Goal: Task Accomplishment & Management: Complete application form

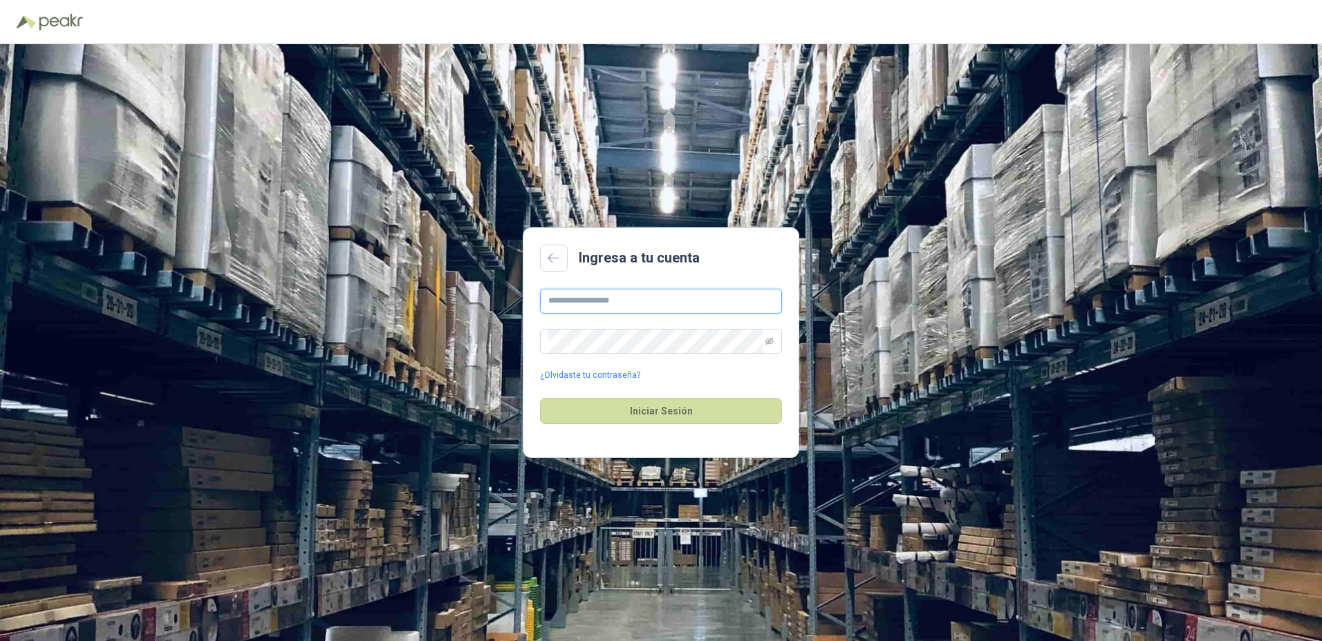
click at [620, 301] on input "text" at bounding box center [661, 301] width 242 height 25
type input "**********"
click at [540, 398] on button "Iniciar Sesión" at bounding box center [661, 411] width 242 height 26
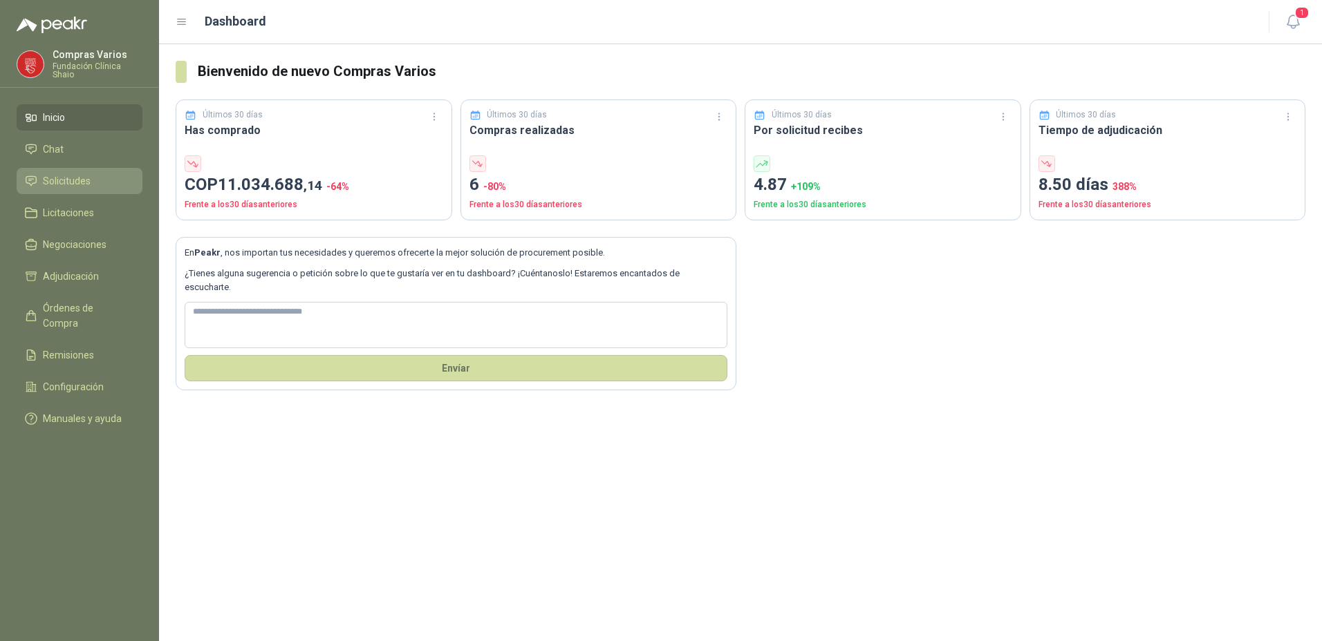
click at [61, 178] on span "Solicitudes" at bounding box center [67, 181] width 48 height 15
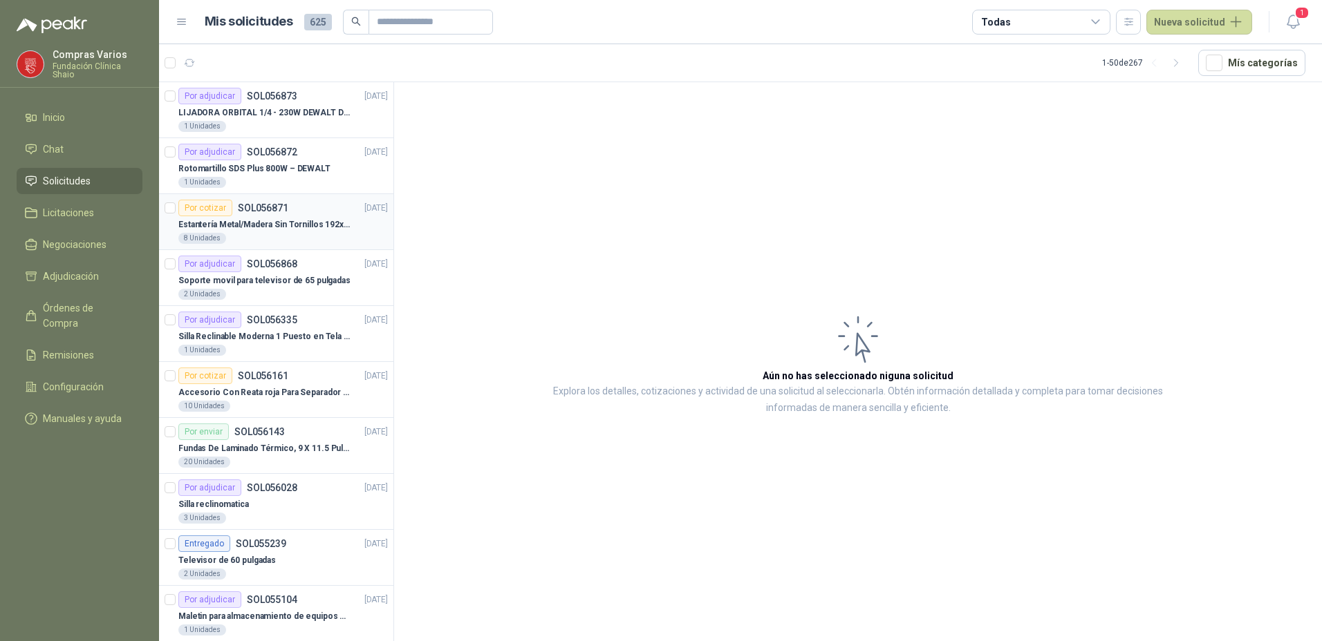
click at [284, 201] on div "Por cotizar SOL056871" at bounding box center [233, 208] width 110 height 17
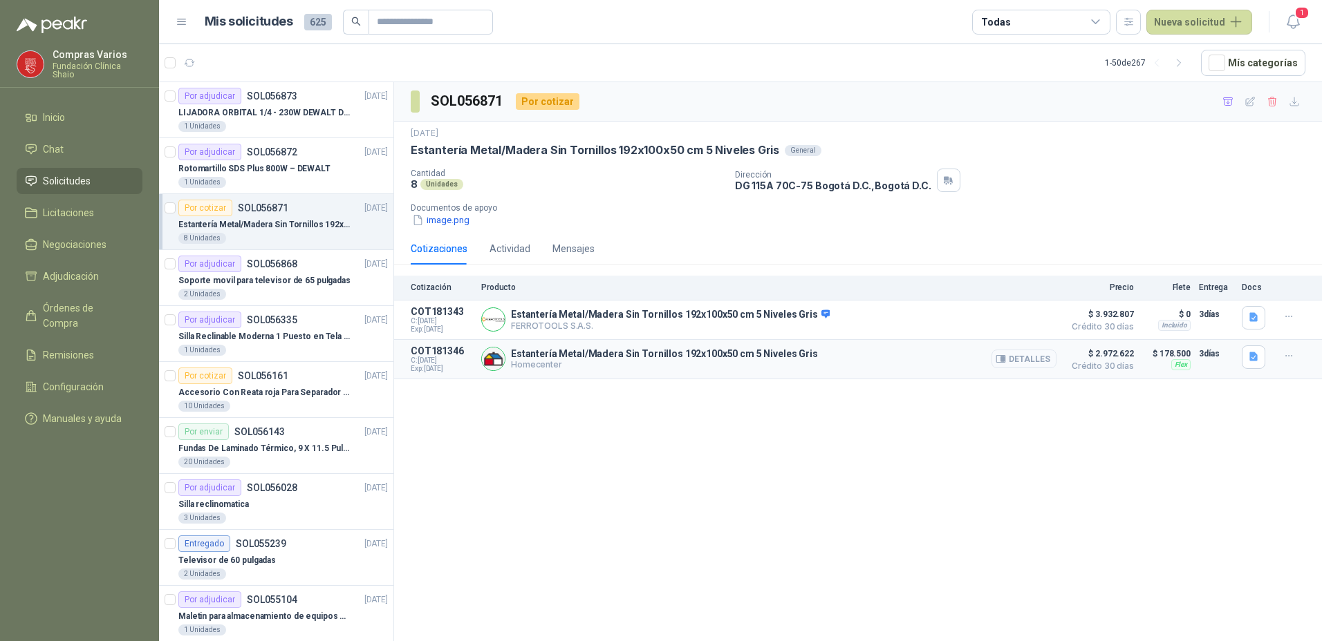
click at [1040, 360] on button "Detalles" at bounding box center [1023, 359] width 65 height 19
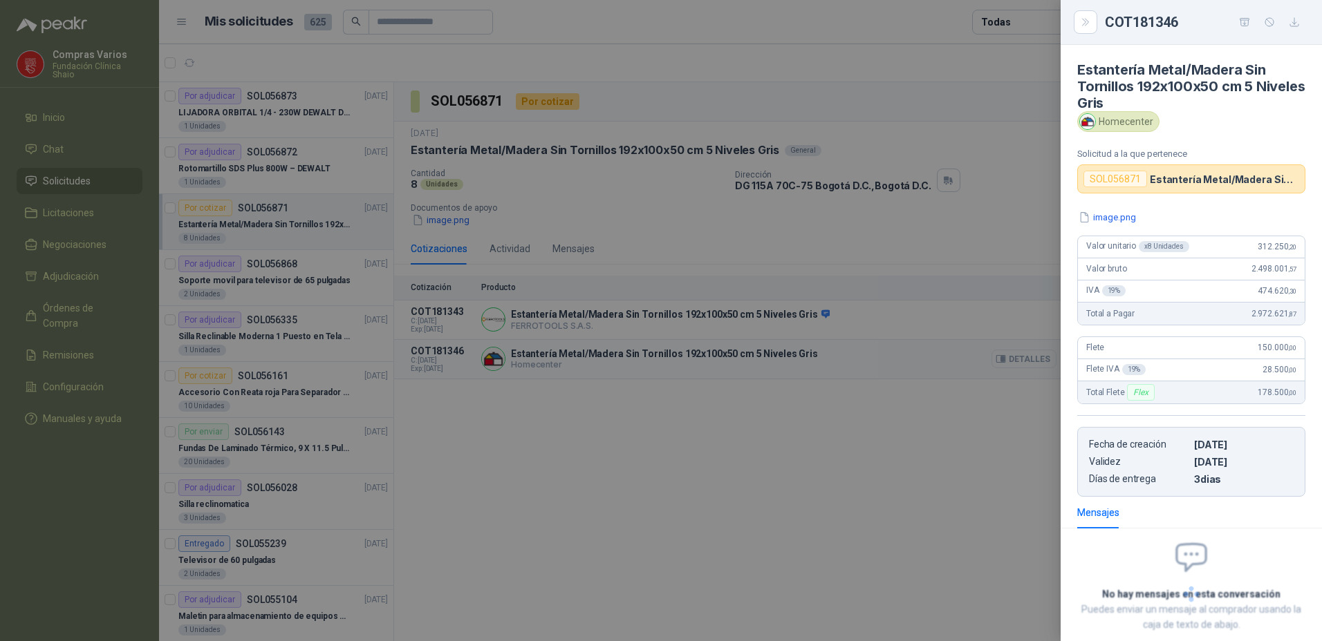
scroll to position [78, 0]
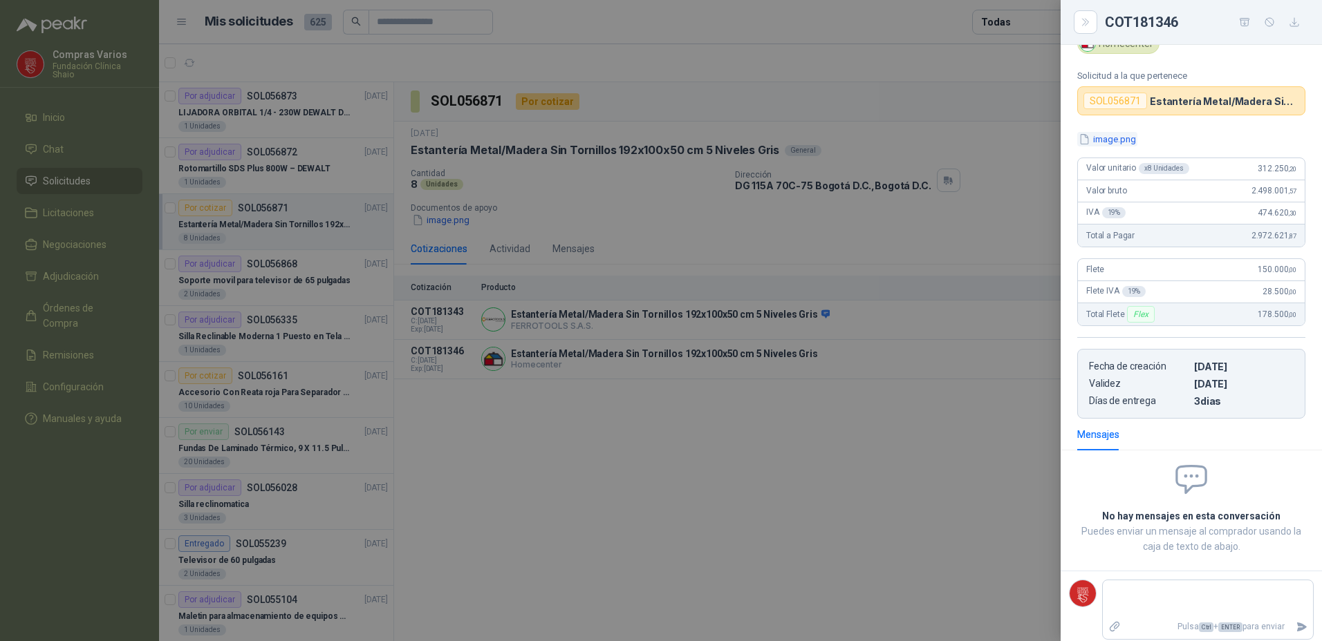
click at [1108, 138] on button "image.png" at bounding box center [1107, 139] width 60 height 15
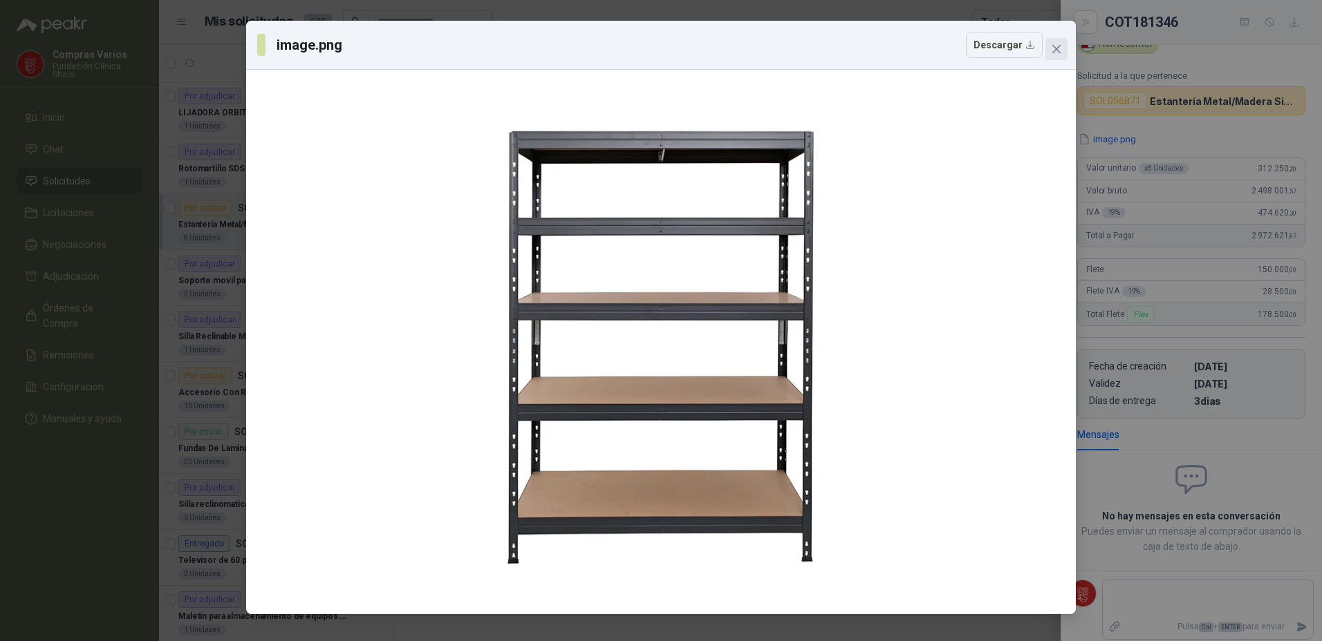
click at [1058, 49] on icon "close" at bounding box center [1056, 49] width 11 height 11
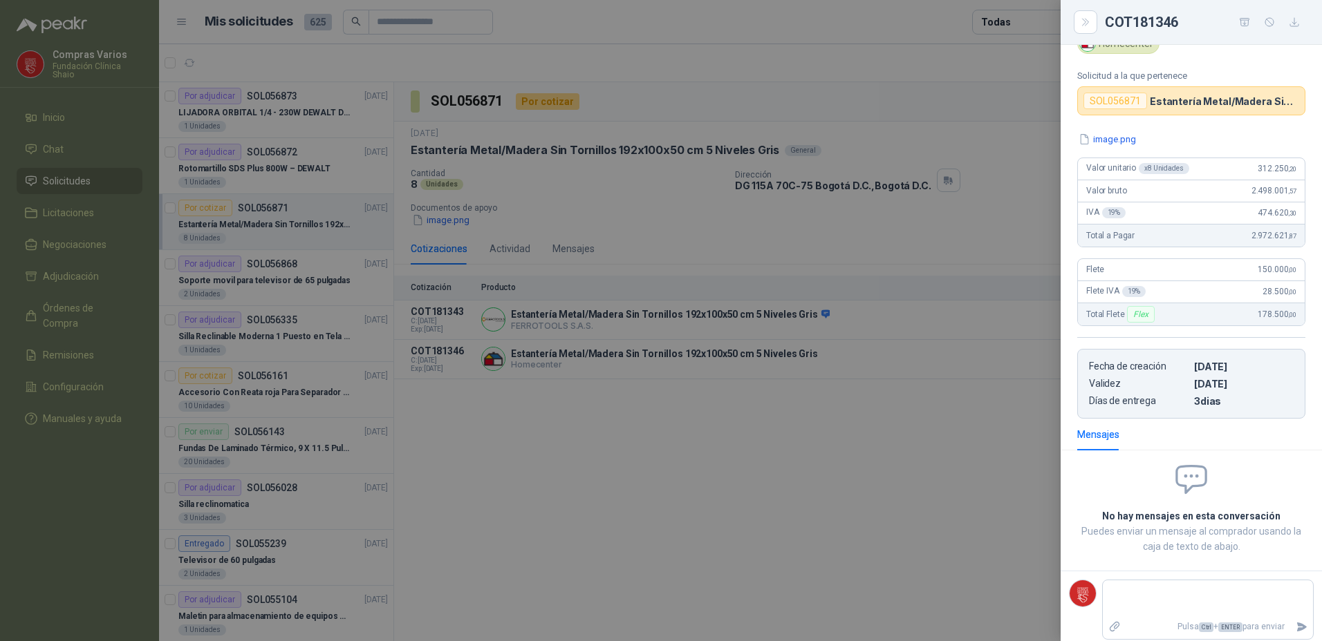
click at [858, 462] on div at bounding box center [661, 320] width 1322 height 641
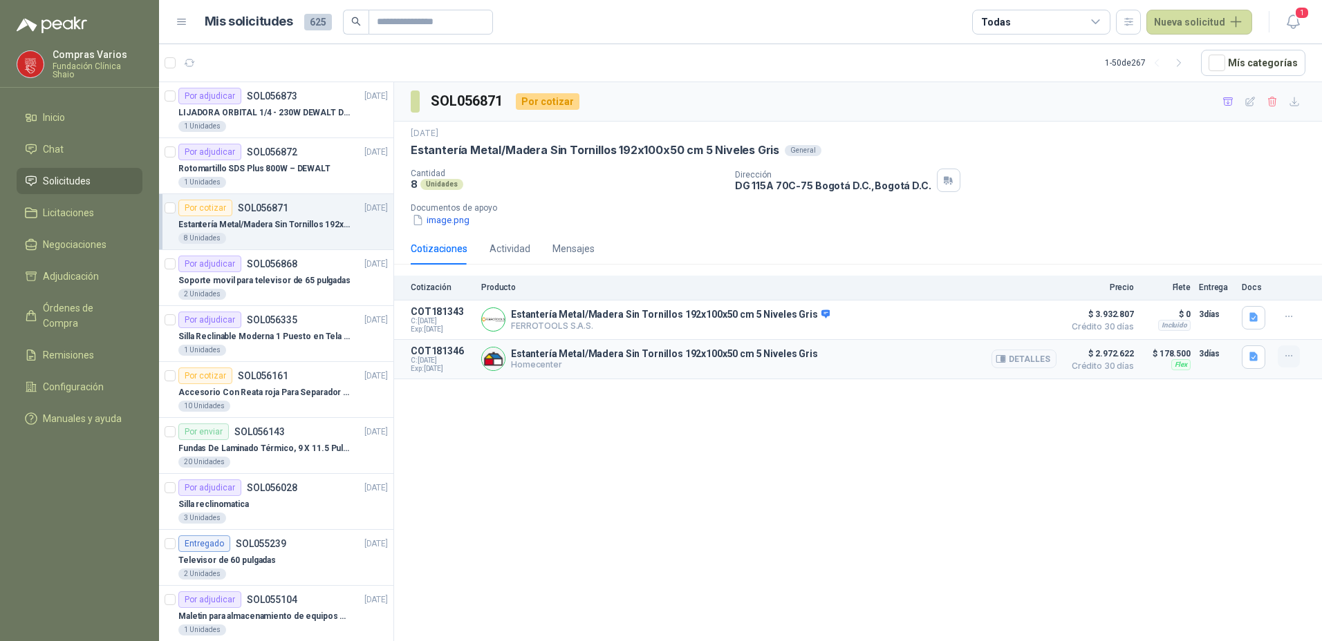
click at [1287, 356] on icon "button" at bounding box center [1289, 356] width 12 height 12
click at [1212, 303] on button "Añadir" at bounding box center [1261, 302] width 111 height 22
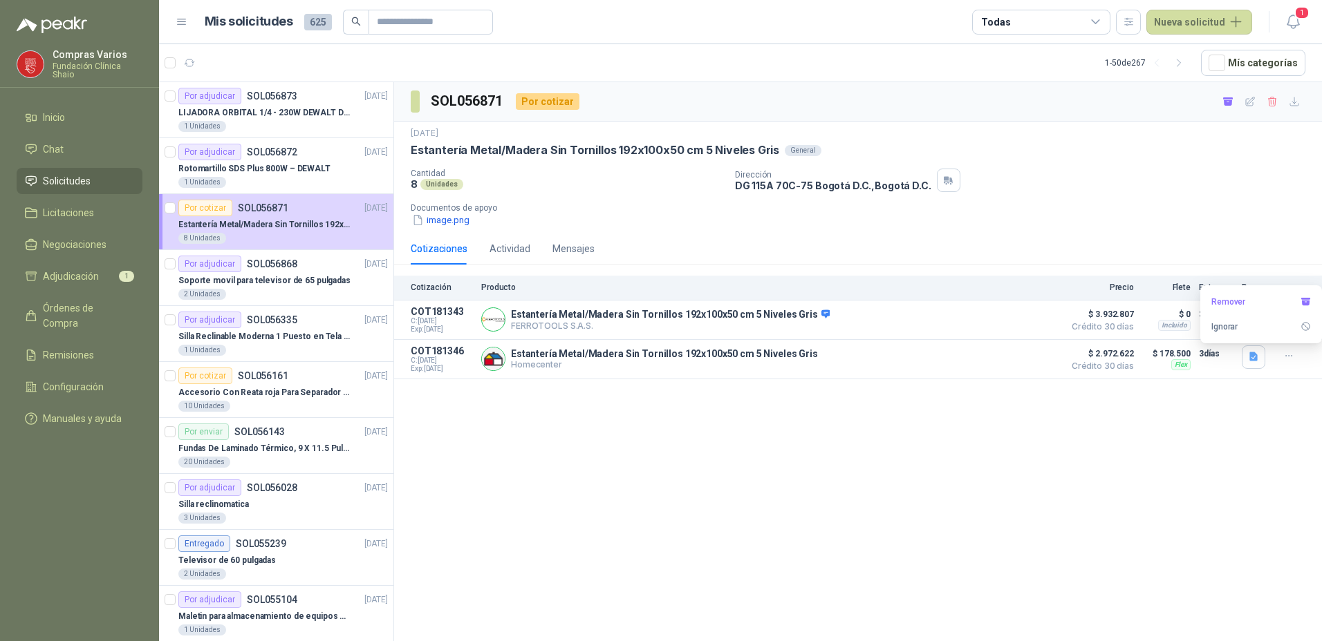
click at [572, 500] on div "SOL056871 Por cotizar [DATE] Estantería Metal/Madera Sin Tornillos 192x100x50 c…" at bounding box center [858, 364] width 928 height 564
click at [278, 272] on div "Soporte movil para televisor de 65 pulgadas" at bounding box center [282, 280] width 209 height 17
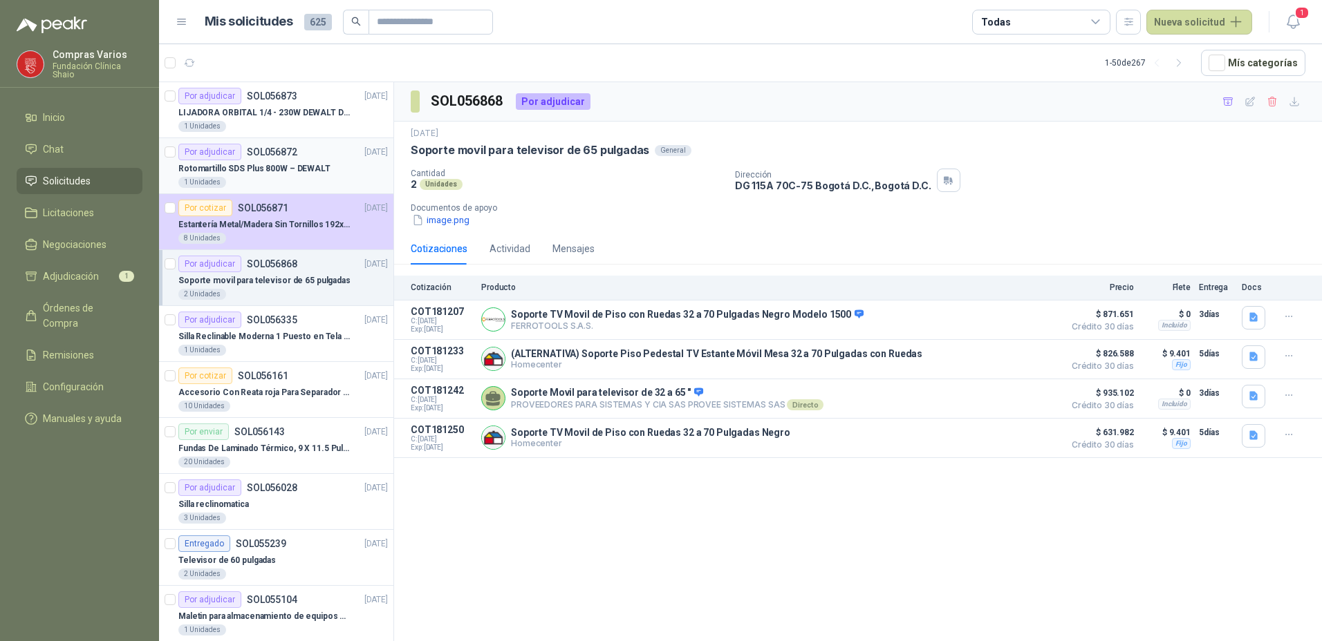
click at [245, 178] on div "1 Unidades" at bounding box center [282, 182] width 209 height 11
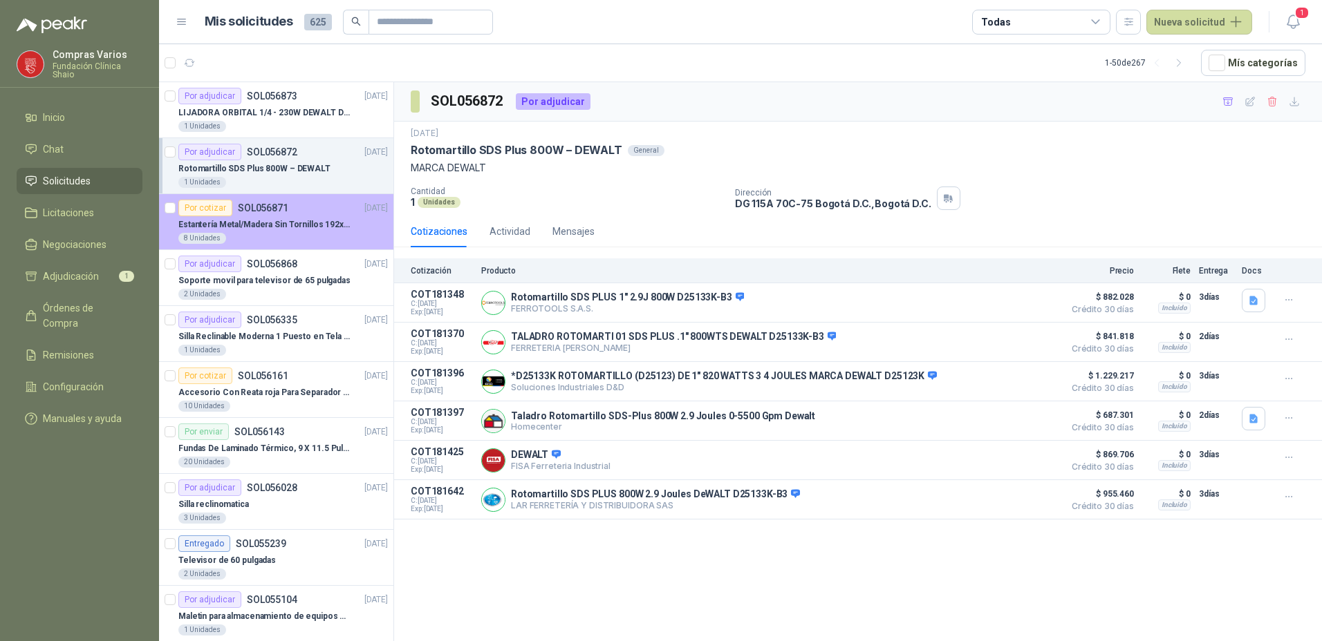
click at [283, 235] on div "8 Unidades" at bounding box center [282, 238] width 209 height 11
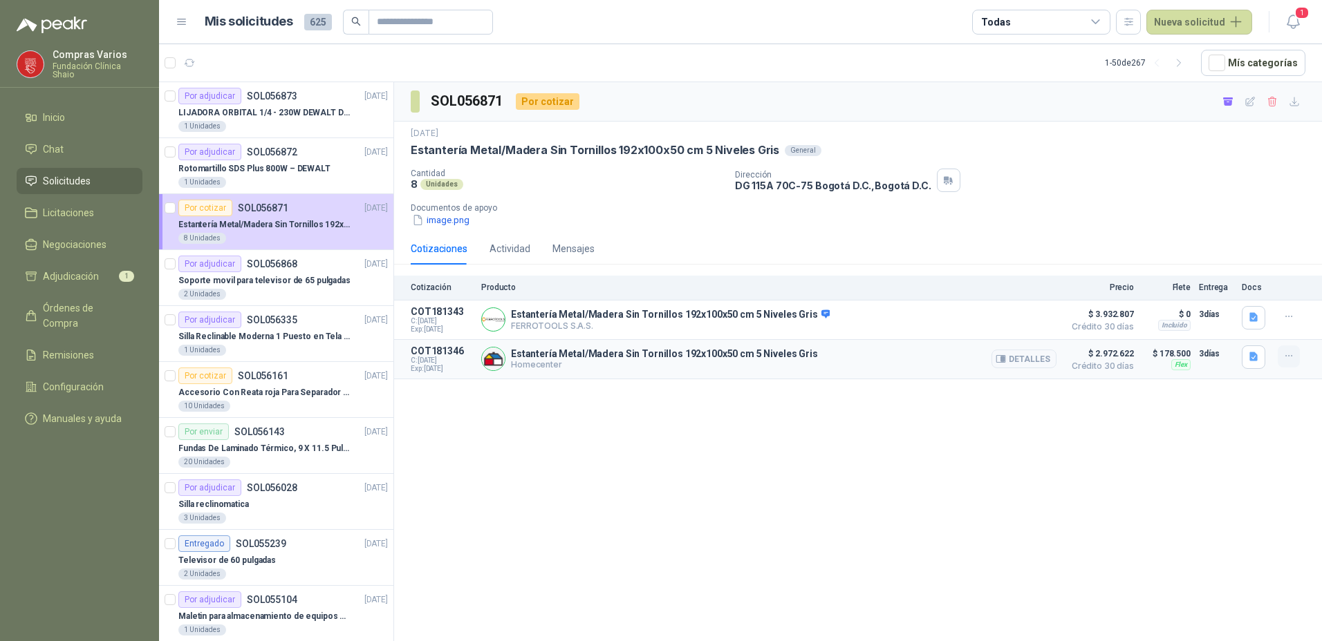
click at [1295, 357] on button "button" at bounding box center [1288, 357] width 22 height 22
drag, startPoint x: 1252, startPoint y: 298, endPoint x: 365, endPoint y: 671, distance: 962.2
click at [365, 641] on html "Compras Varios Fundación Clínica Shaio Inicio Chat Solicitudes Licitaciones Neg…" at bounding box center [661, 320] width 1322 height 641
click at [526, 579] on div "SOL056871 Por cotizar [DATE] Estantería Metal/Madera Sin Tornillos 192x100x50 c…" at bounding box center [858, 364] width 928 height 564
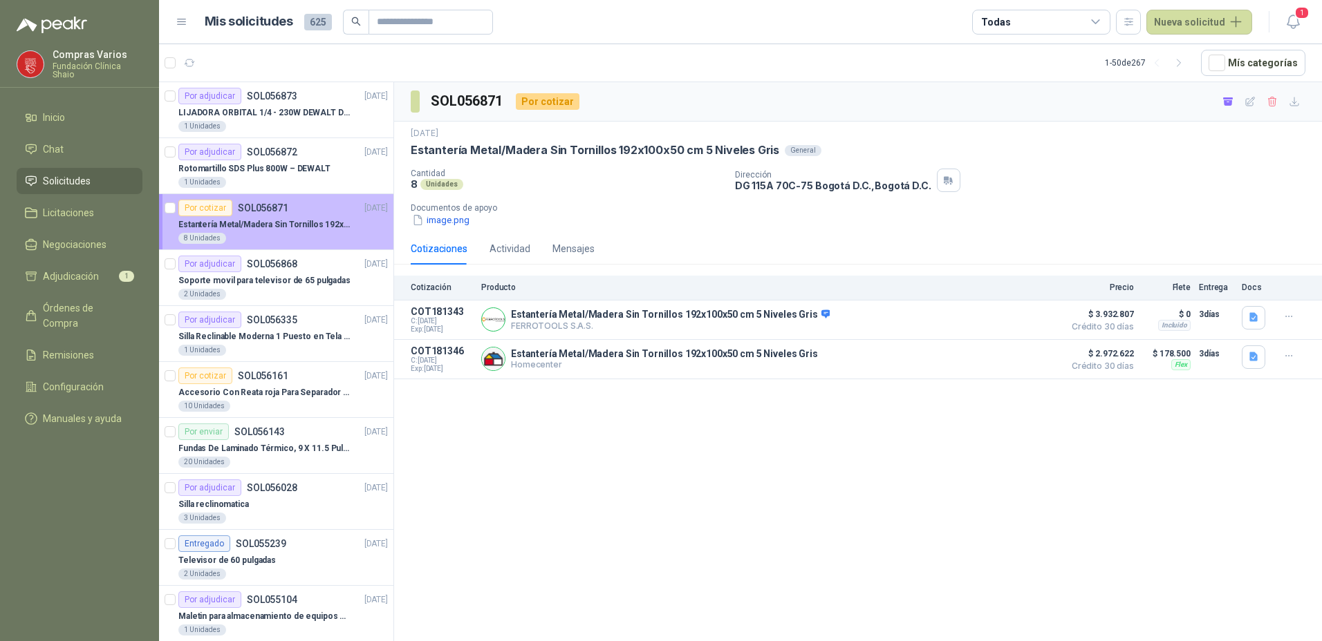
click at [299, 236] on div "8 Unidades" at bounding box center [282, 238] width 209 height 11
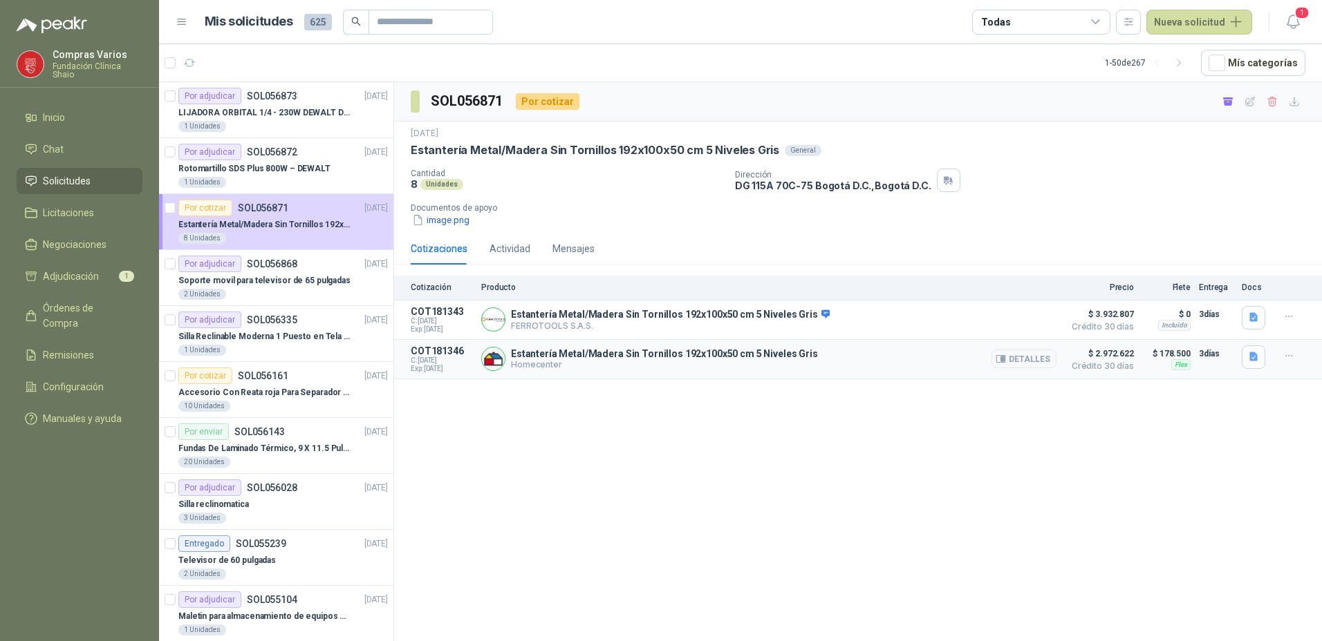
click at [1022, 355] on button "Detalles" at bounding box center [1023, 359] width 65 height 19
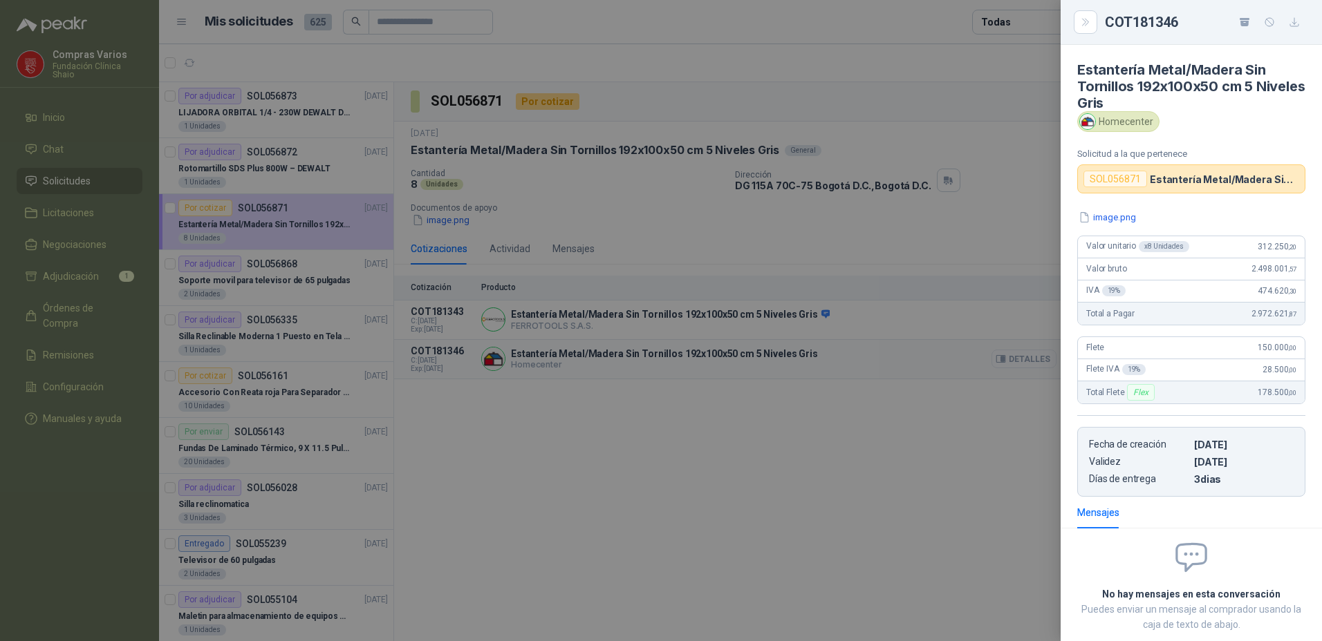
scroll to position [78, 0]
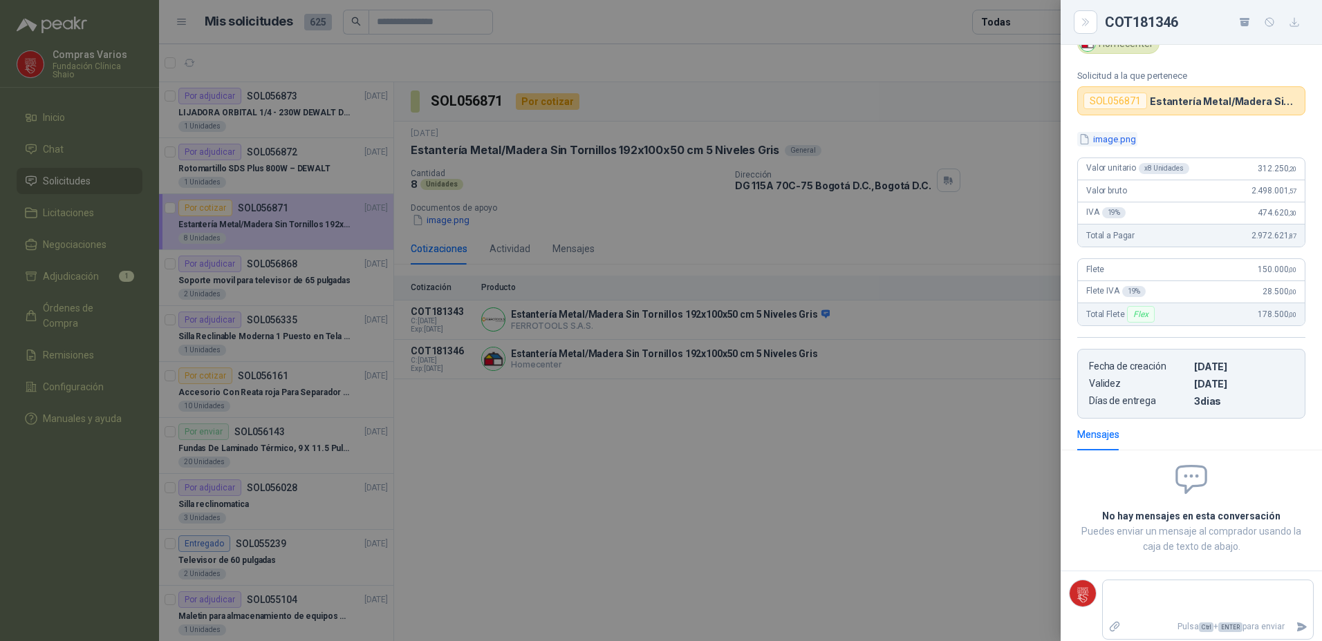
click at [1112, 137] on button "image.png" at bounding box center [1107, 139] width 60 height 15
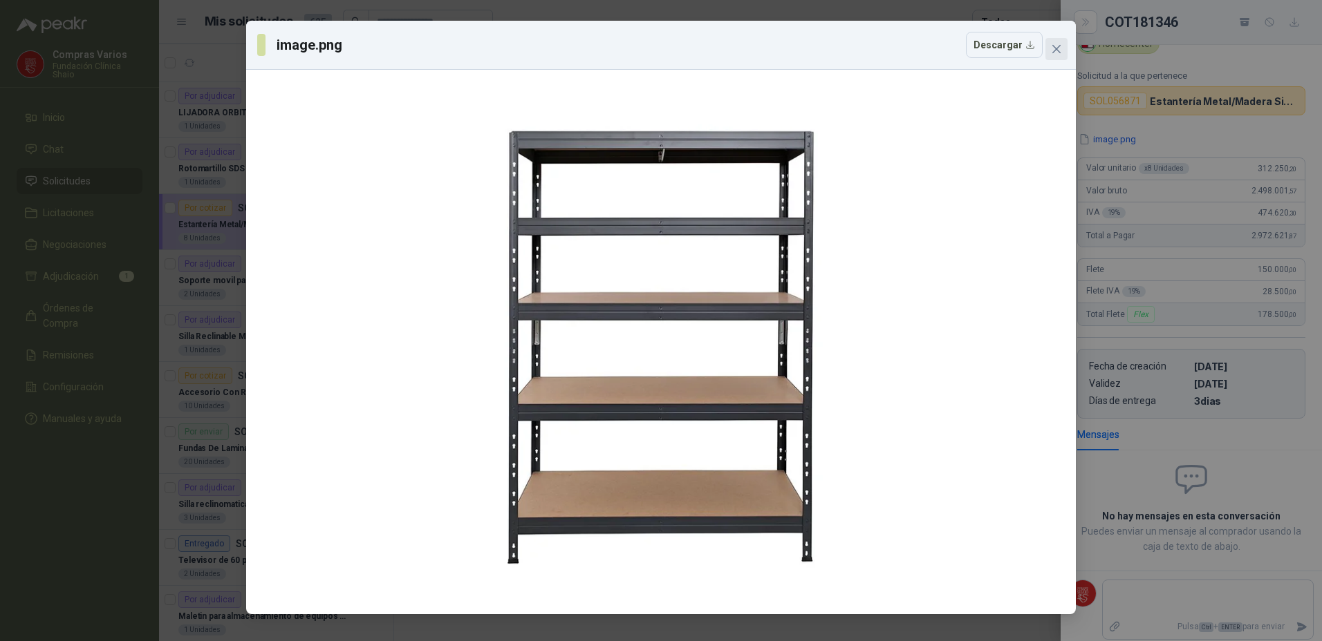
click at [1056, 46] on icon "close" at bounding box center [1056, 49] width 11 height 11
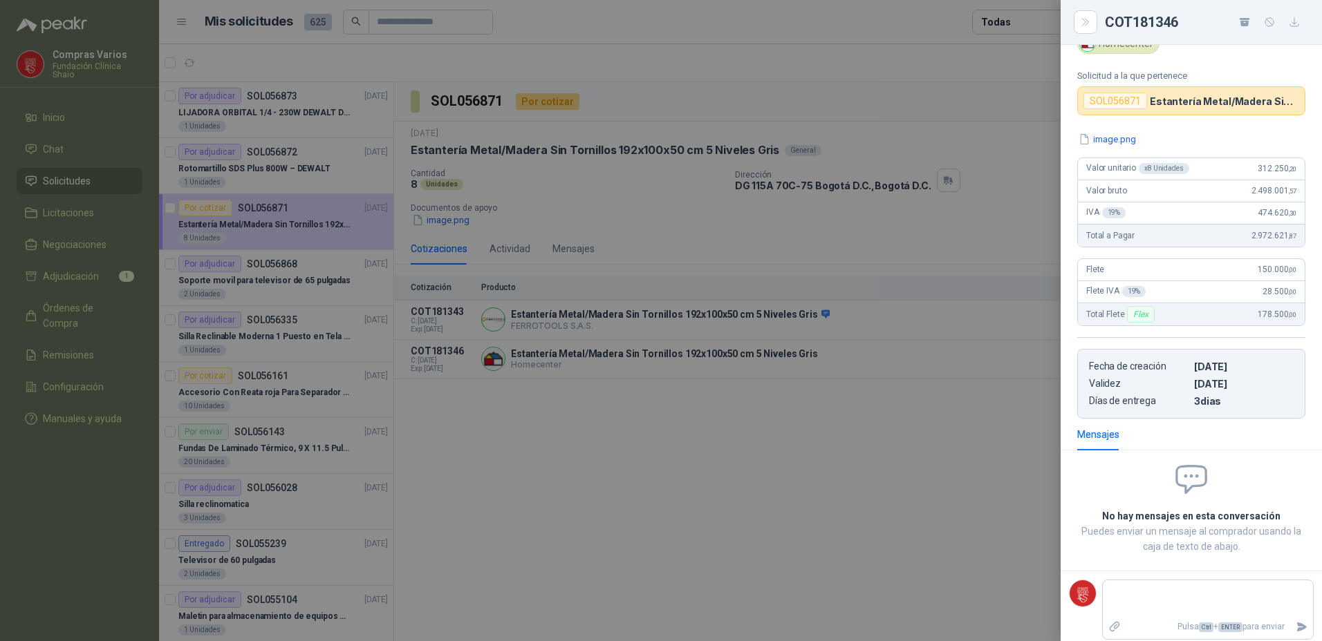
click at [915, 451] on div at bounding box center [661, 320] width 1322 height 641
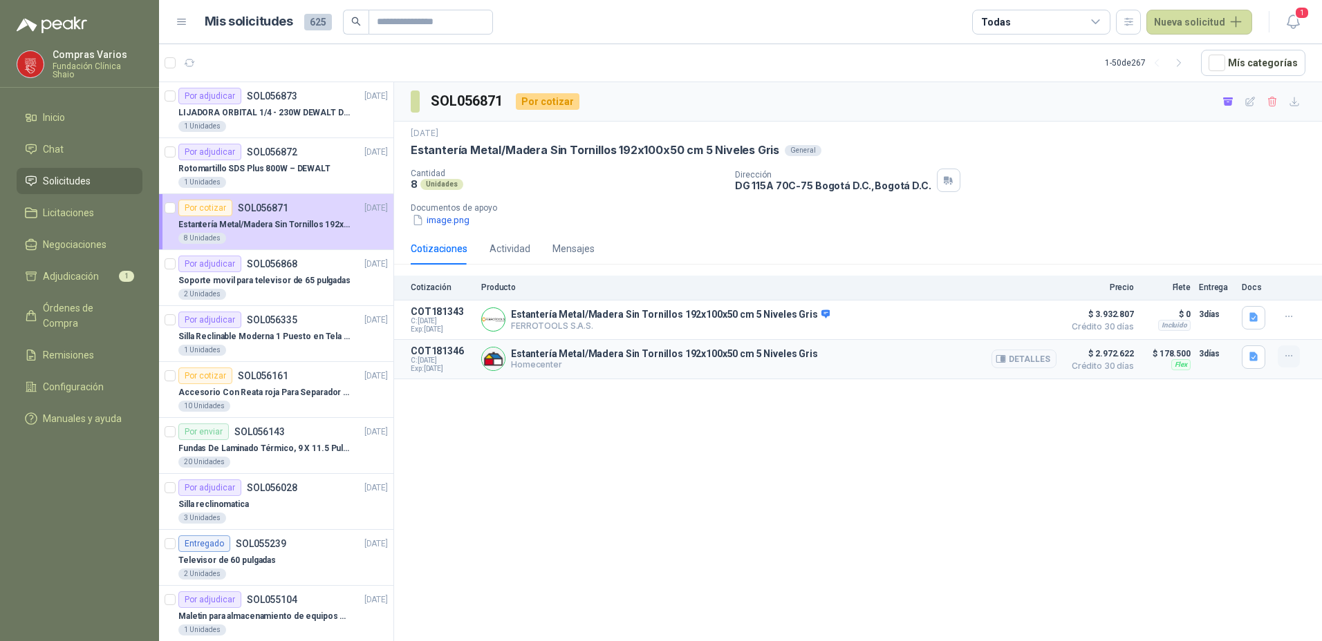
click at [1291, 350] on button "button" at bounding box center [1288, 357] width 22 height 22
click at [1291, 409] on div "SOL056871 Por cotizar [DATE] Estantería Metal/Madera Sin Tornillos 192x100x50 c…" at bounding box center [858, 364] width 928 height 564
click at [1292, 311] on icon "button" at bounding box center [1289, 317] width 12 height 12
click at [1290, 352] on icon "button" at bounding box center [1289, 356] width 12 height 12
click at [1224, 301] on button "Remover" at bounding box center [1261, 302] width 111 height 22
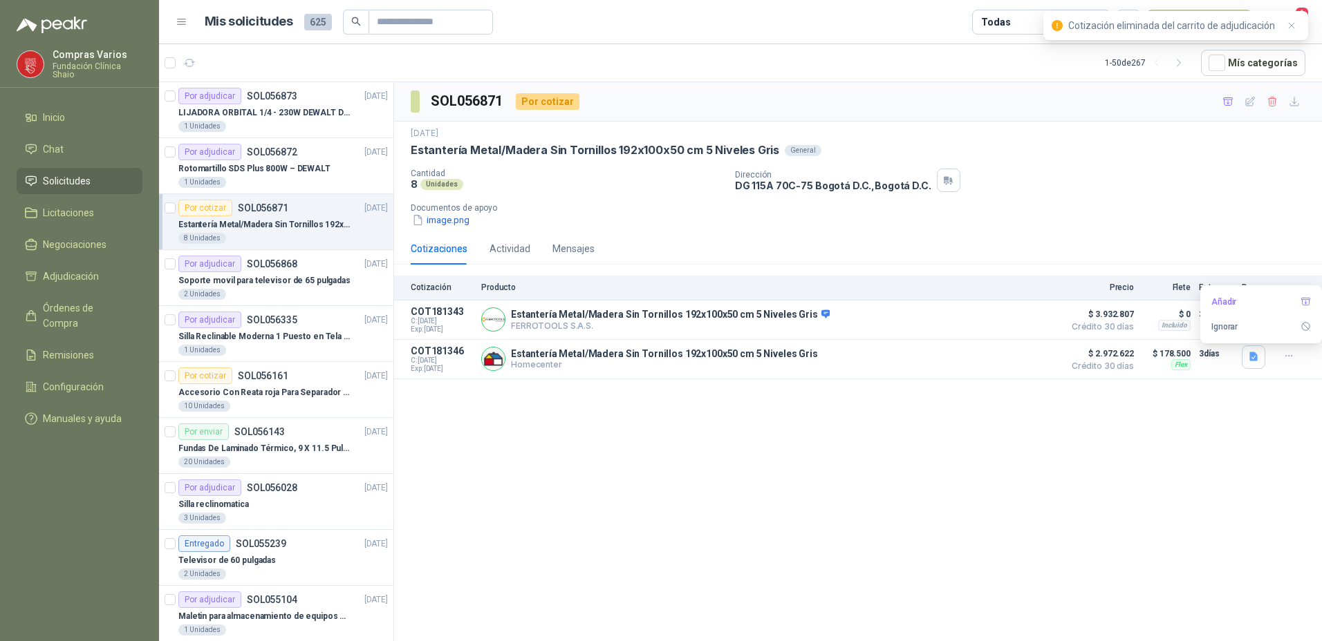
click at [683, 574] on div "SOL056871 Por cotizar [DATE] Estantería Metal/Madera Sin Tornillos 192x100x50 c…" at bounding box center [858, 364] width 928 height 564
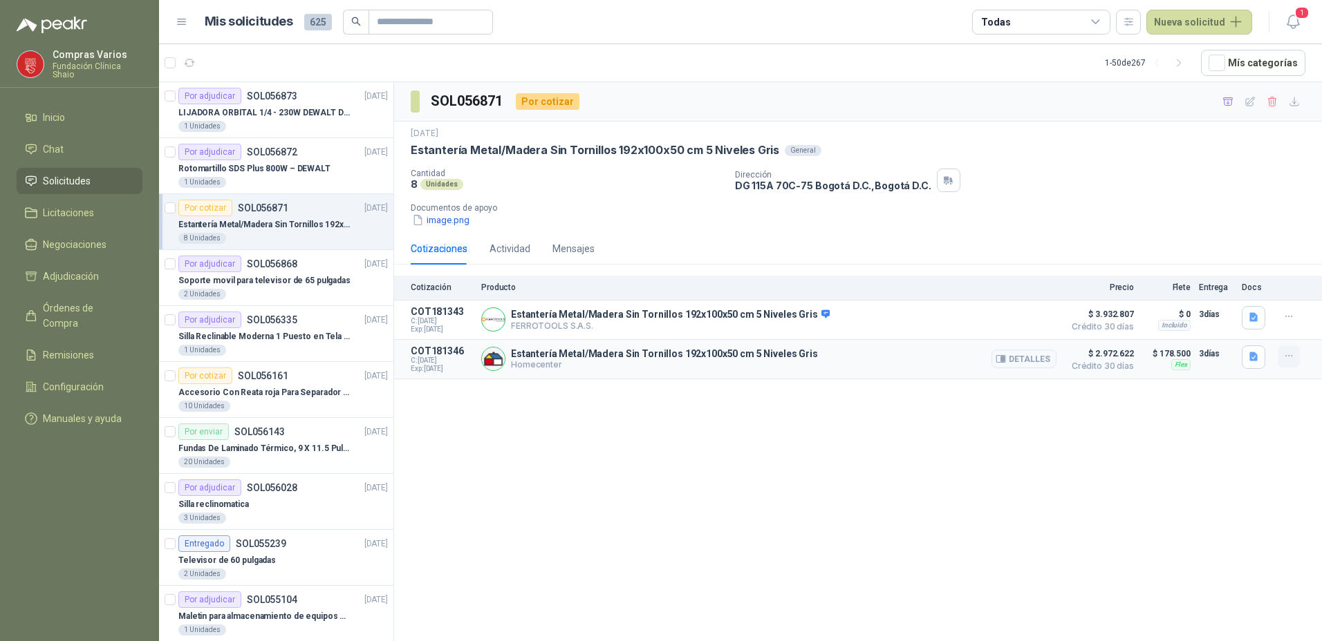
click at [1282, 354] on button "button" at bounding box center [1288, 357] width 22 height 22
click at [1246, 302] on button "Añadir" at bounding box center [1261, 302] width 111 height 22
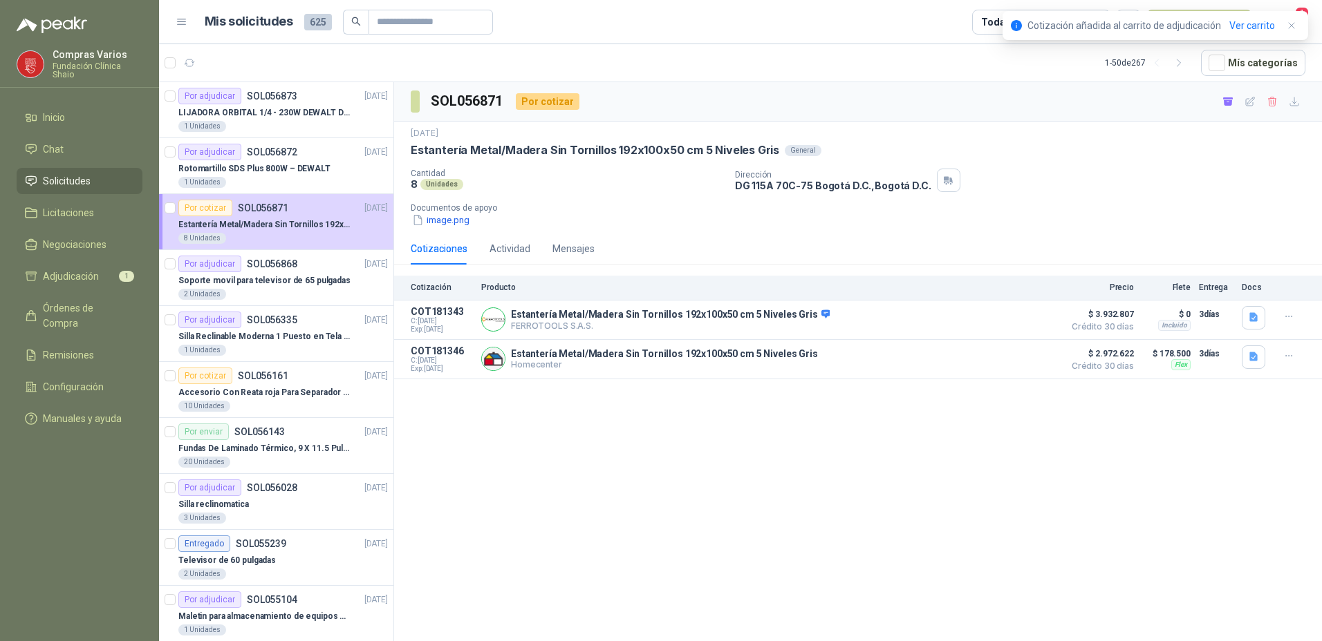
click at [865, 610] on div "SOL056871 Por cotizar [DATE] Estantería Metal/Madera Sin Tornillos 192x100x50 c…" at bounding box center [858, 364] width 928 height 564
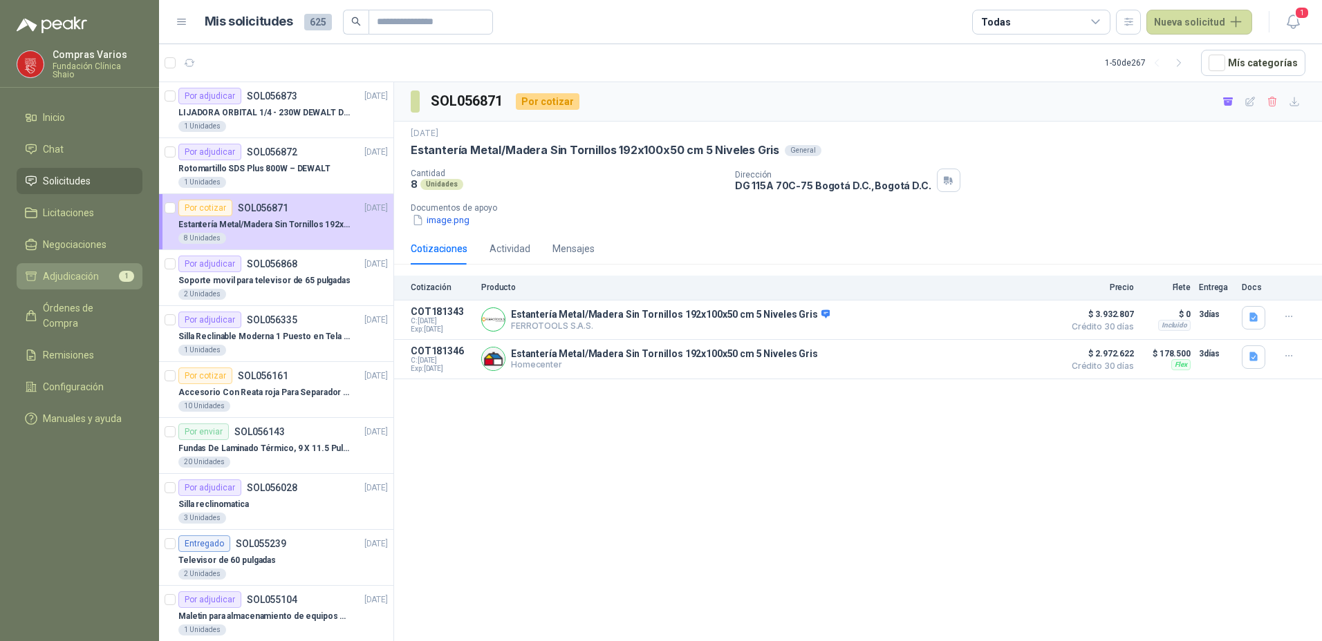
click at [68, 277] on span "Adjudicación" at bounding box center [71, 276] width 56 height 15
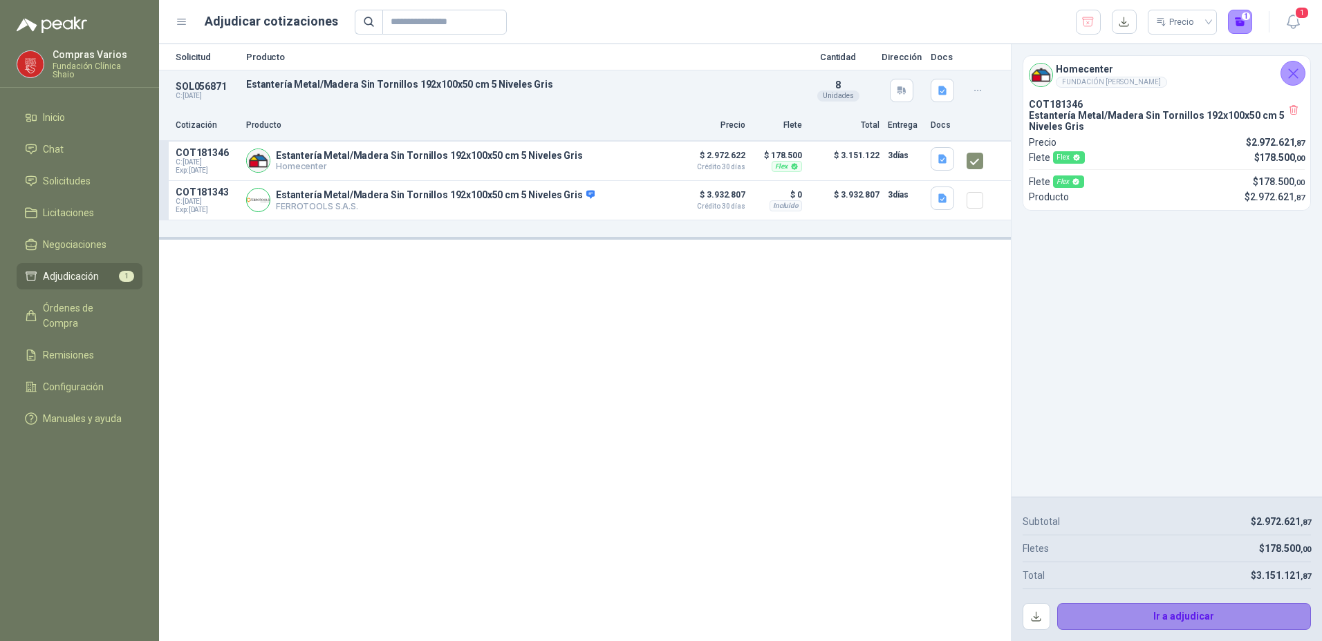
click at [1186, 615] on button "Ir a adjudicar" at bounding box center [1184, 617] width 254 height 28
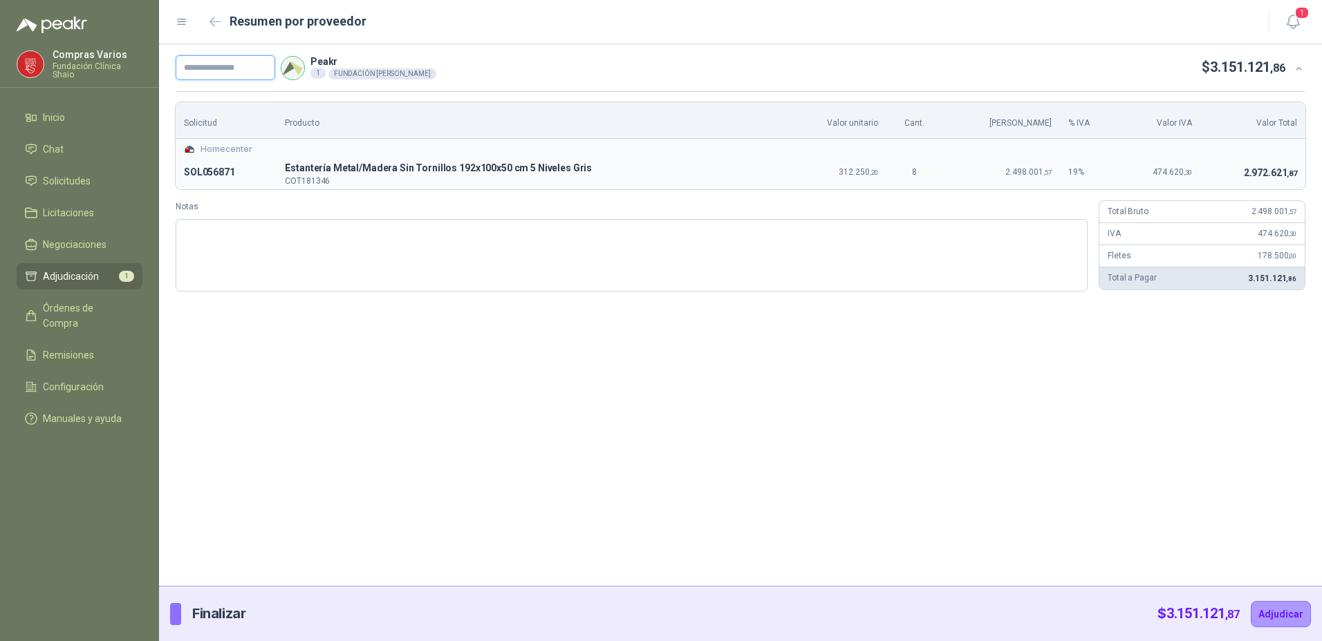
click at [218, 74] on input "text" at bounding box center [226, 67] width 100 height 25
drag, startPoint x: 283, startPoint y: 162, endPoint x: 595, endPoint y: 169, distance: 312.5
click at [595, 169] on td "E Estantería Metal/Madera Sin Tornillos 192x100x50 cm 5 Niveles Gris COT181346" at bounding box center [531, 172] width 508 height 33
copy p "E Estantería Metal/Madera Sin Tornillos 192x100x50 cm 5 Niveles Gris"
click at [203, 65] on input "text" at bounding box center [226, 67] width 100 height 25
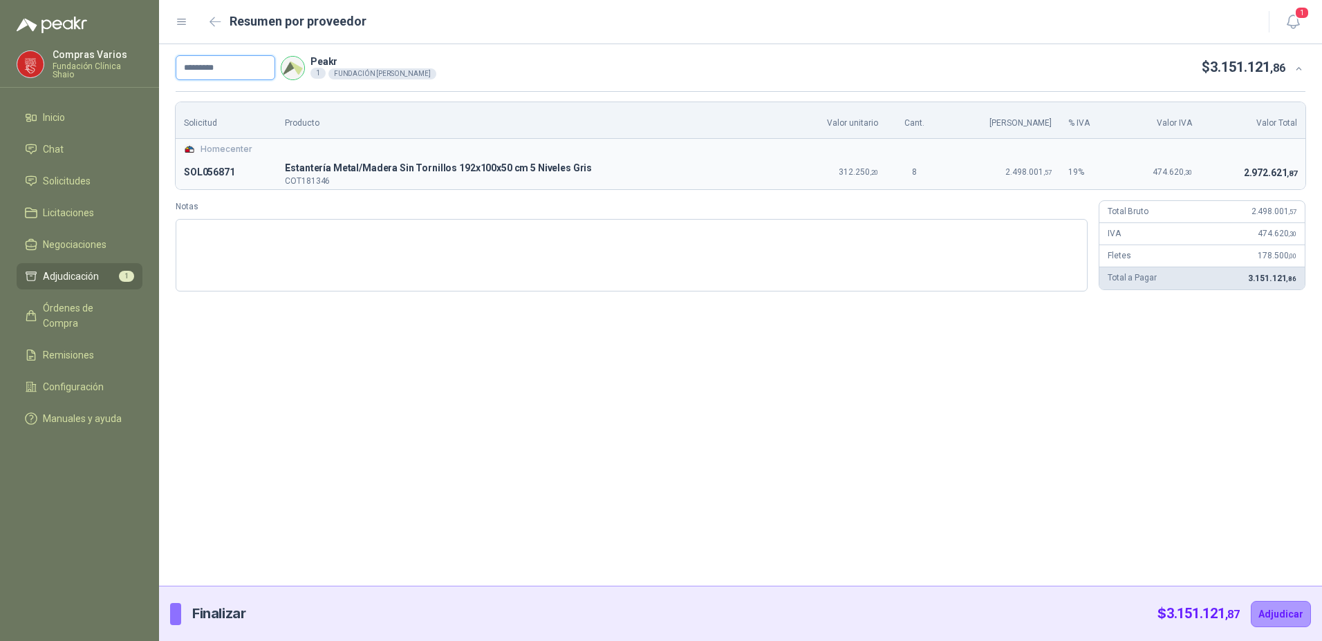
type input "*********"
